Goal: Check status: Check status

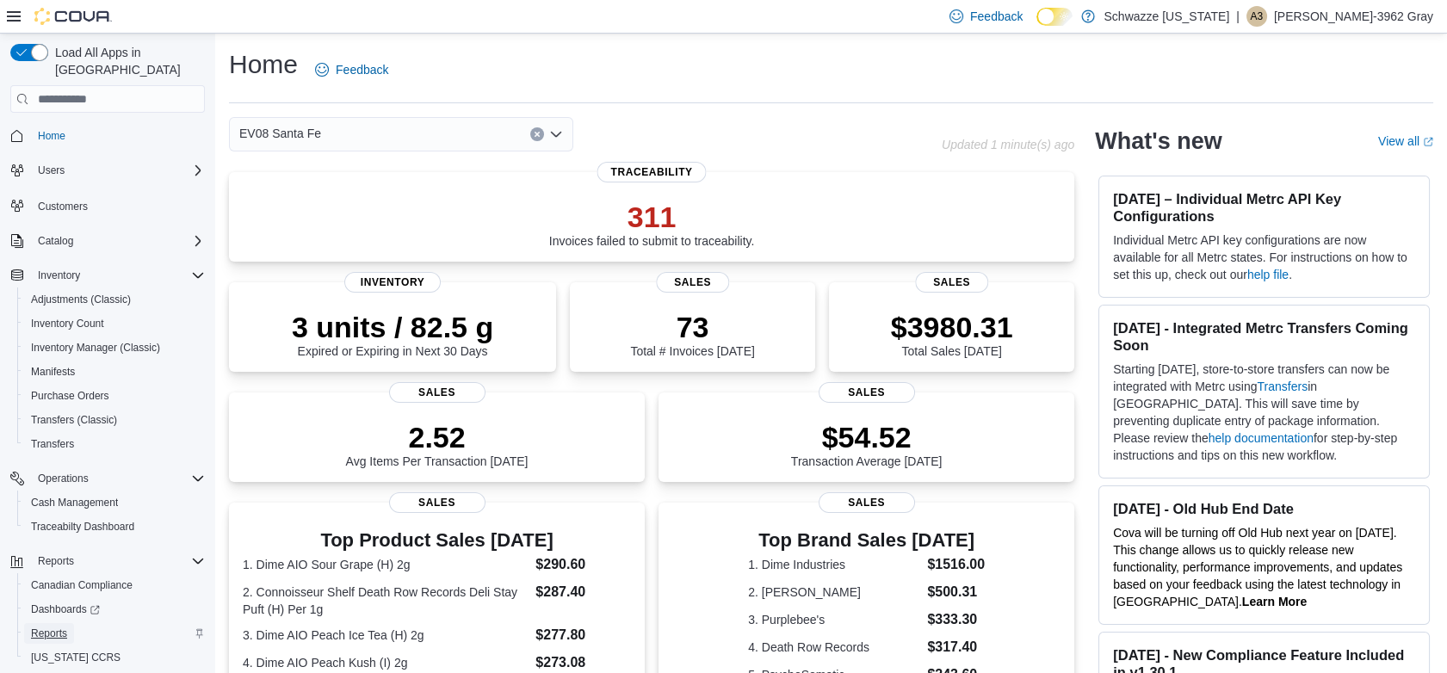
click at [52, 626] on span "Reports" at bounding box center [49, 633] width 36 height 14
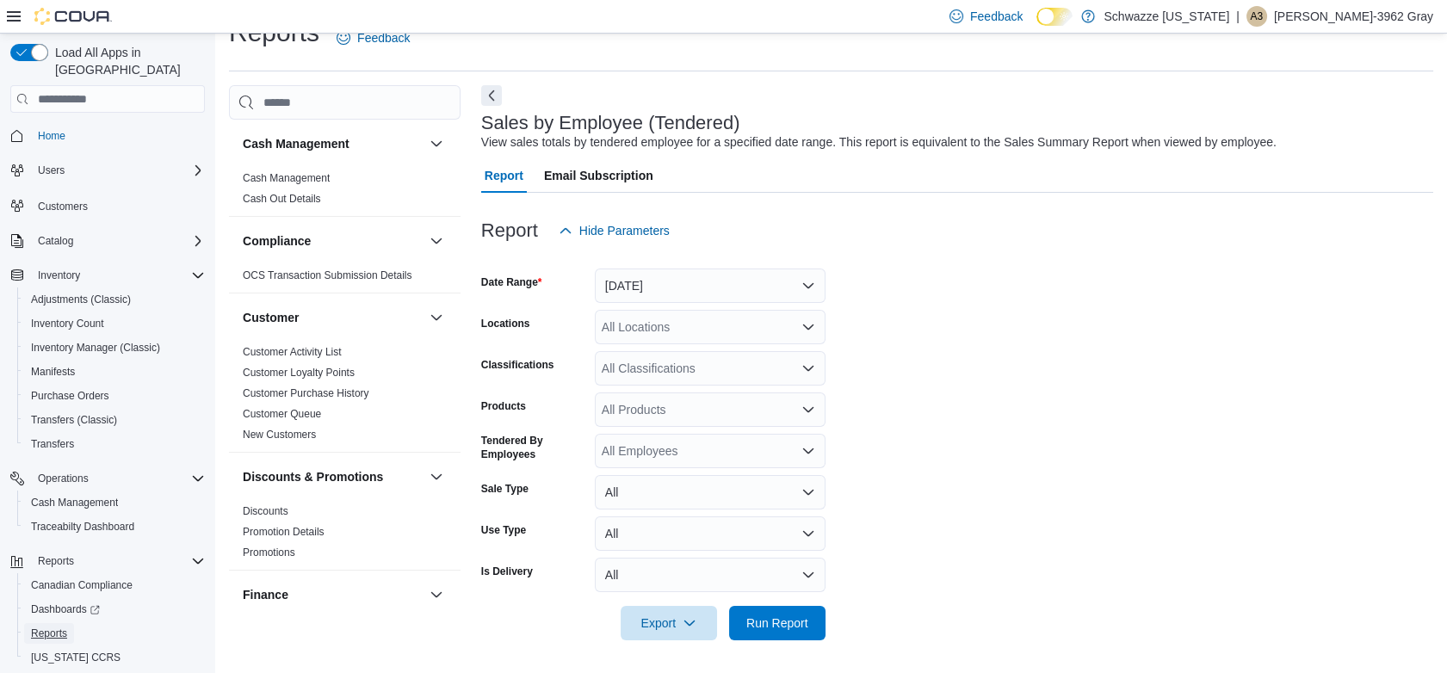
scroll to position [34, 0]
click at [682, 275] on button "[DATE]" at bounding box center [710, 284] width 231 height 34
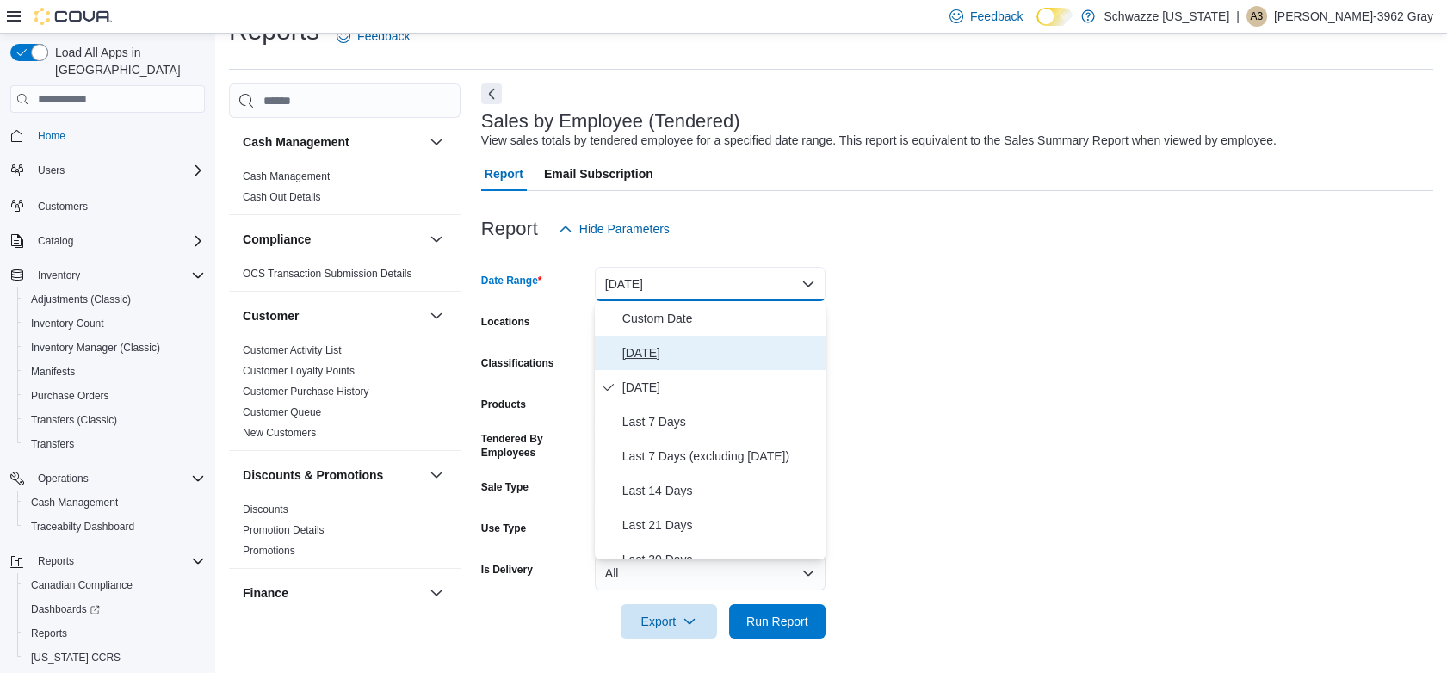
click at [657, 344] on span "[DATE]" at bounding box center [720, 353] width 196 height 21
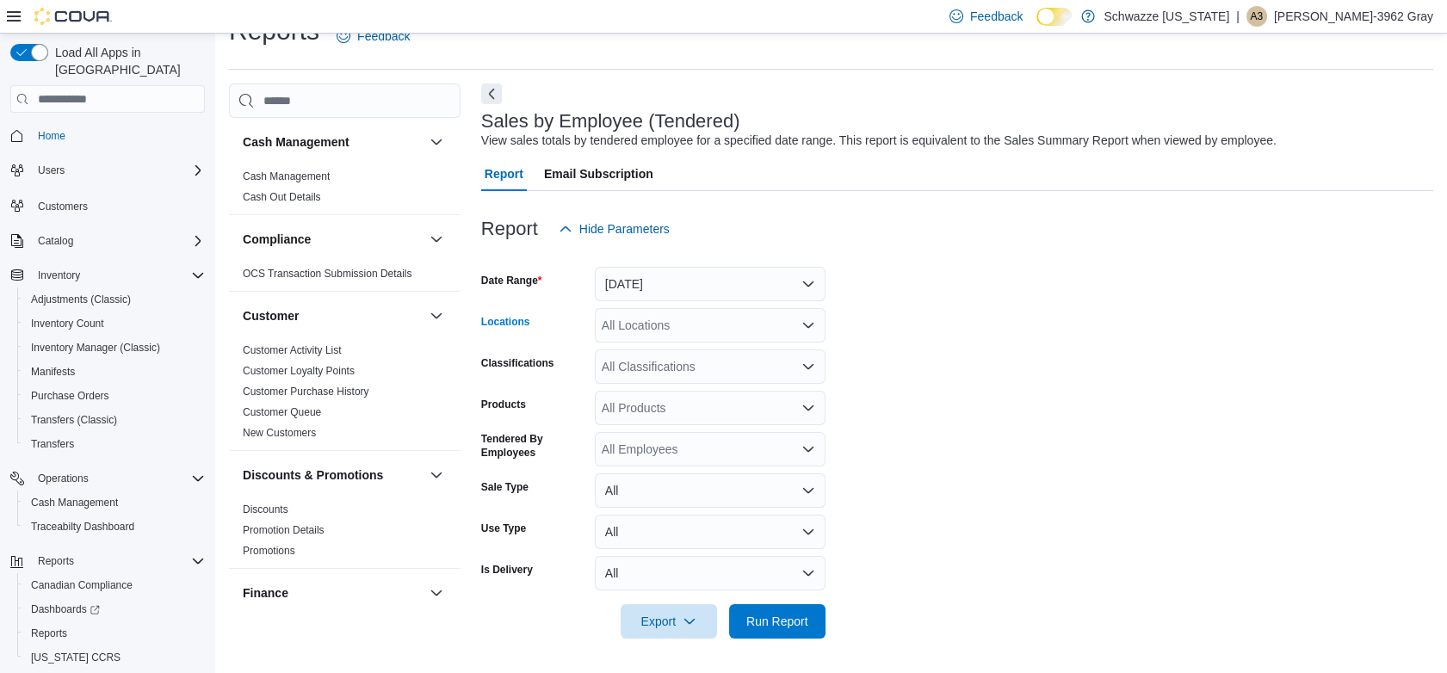
click at [666, 321] on div "All Locations" at bounding box center [710, 325] width 231 height 34
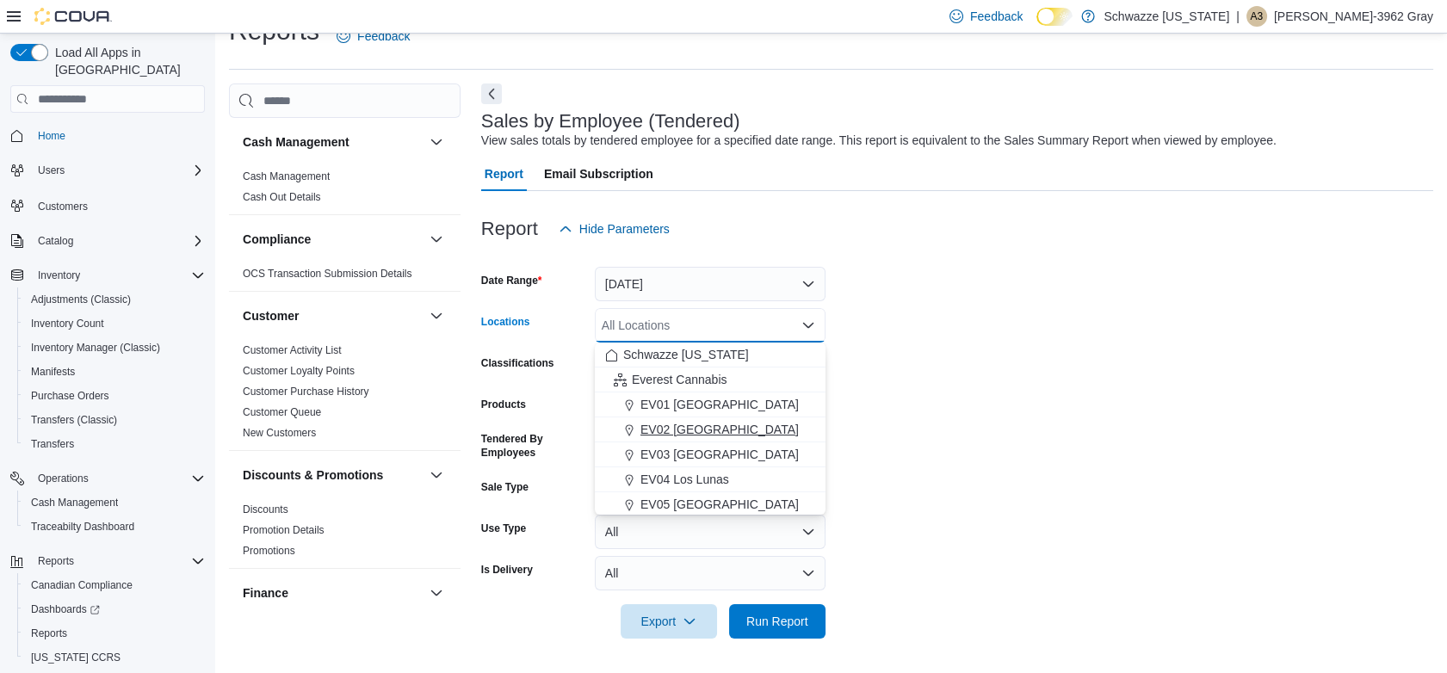
scroll to position [96, 0]
click at [671, 477] on span "EV08 Santa Fe" at bounding box center [681, 483] width 82 height 17
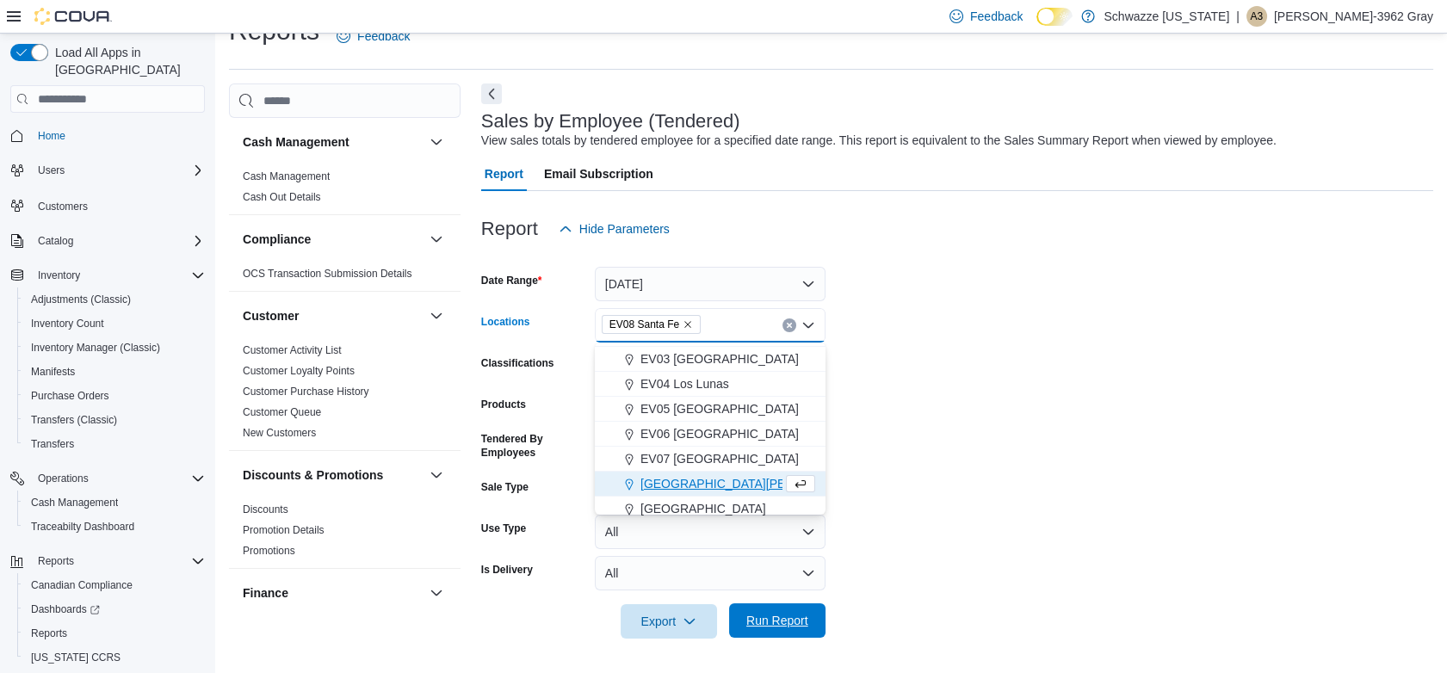
click at [768, 617] on span "Run Report" at bounding box center [777, 620] width 62 height 17
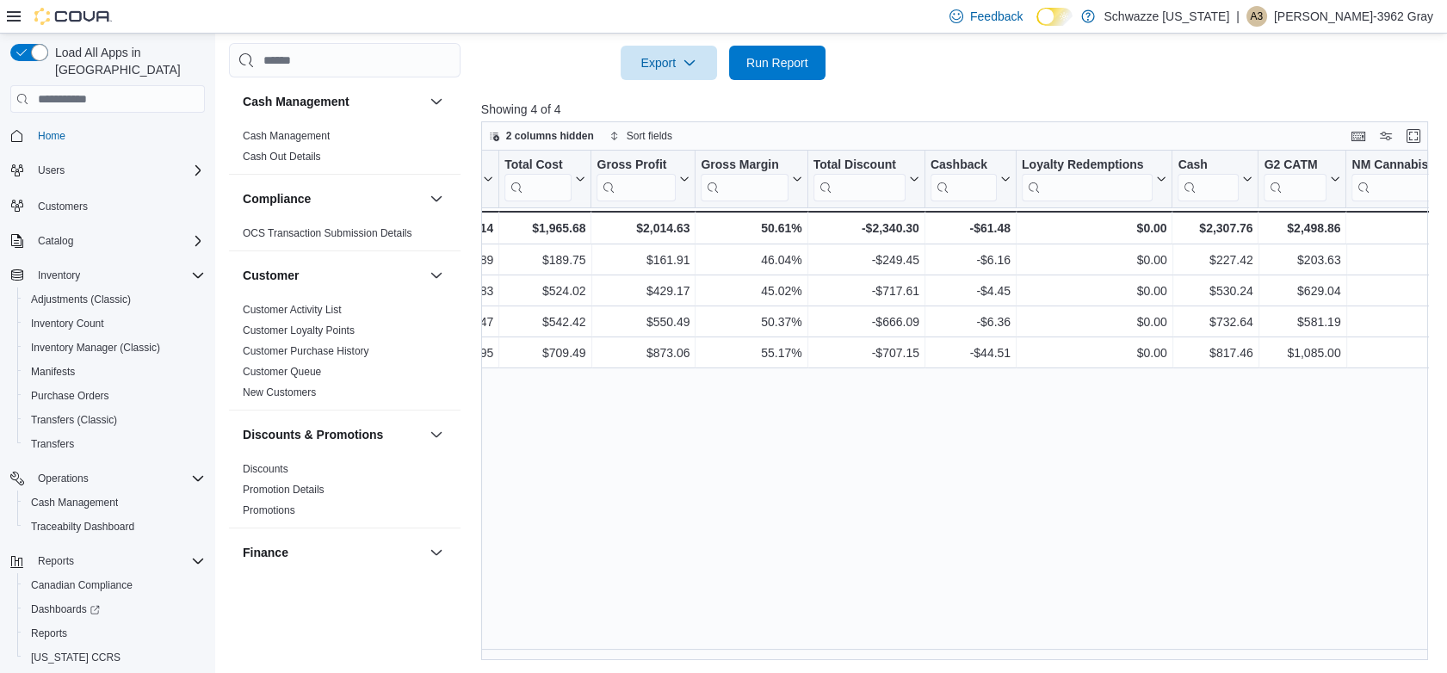
scroll to position [0, 1336]
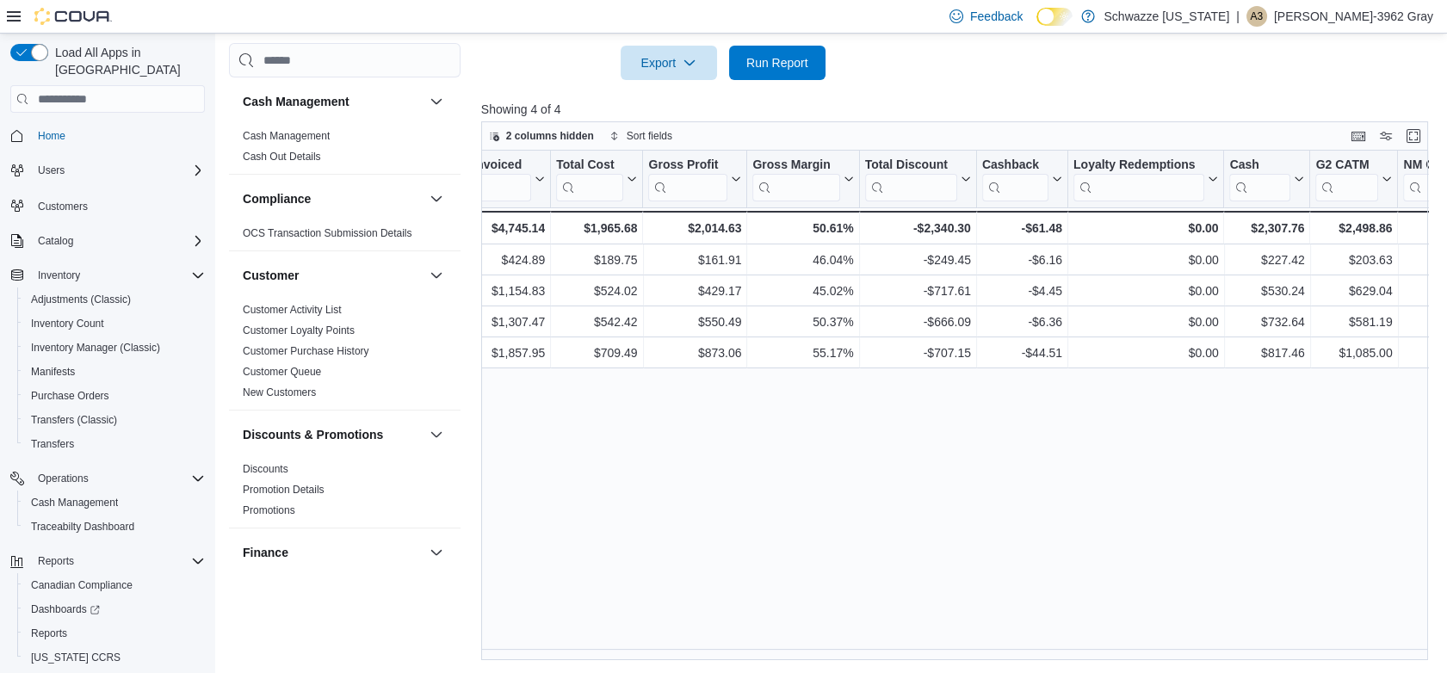
drag, startPoint x: 1094, startPoint y: 648, endPoint x: 1083, endPoint y: 658, distance: 14.6
click at [1083, 658] on div "Tendered Employee Click to view column header actions Invoices Sold Click to vi…" at bounding box center [959, 405] width 957 height 509
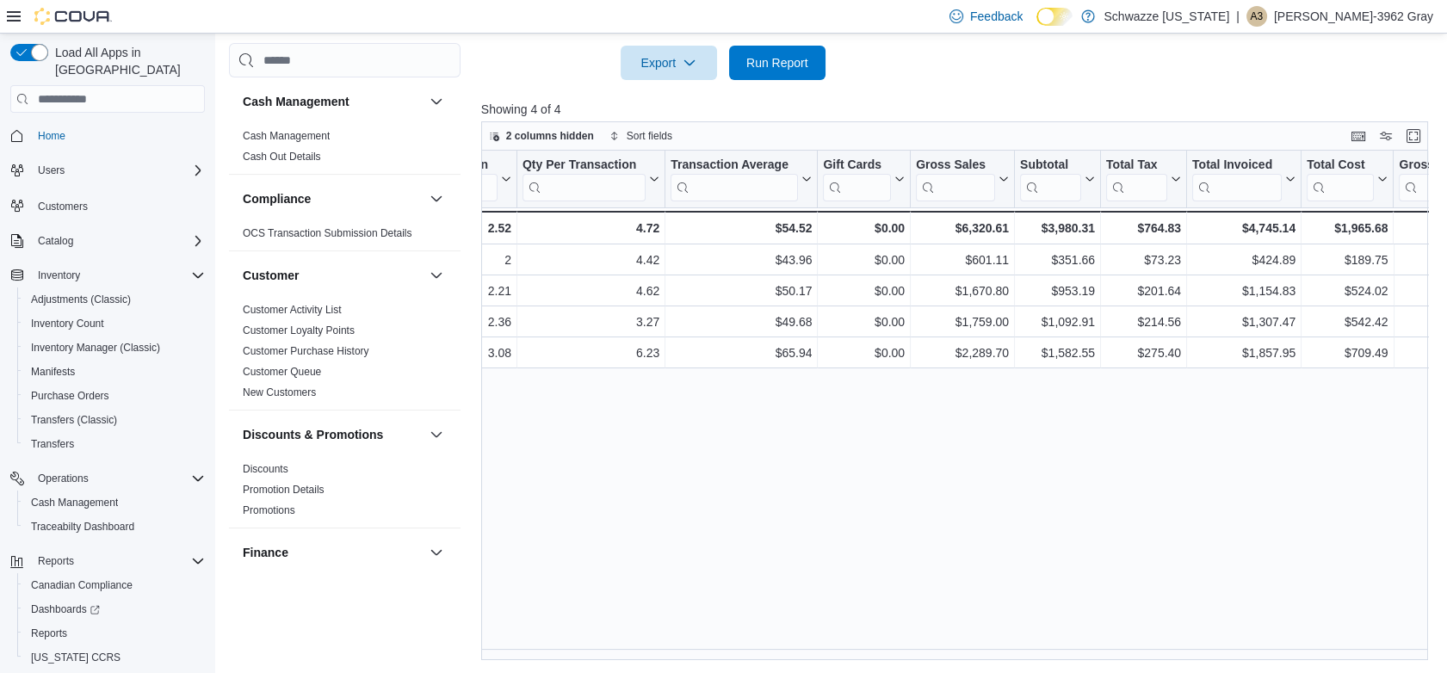
scroll to position [0, 610]
